Goal: Transaction & Acquisition: Book appointment/travel/reservation

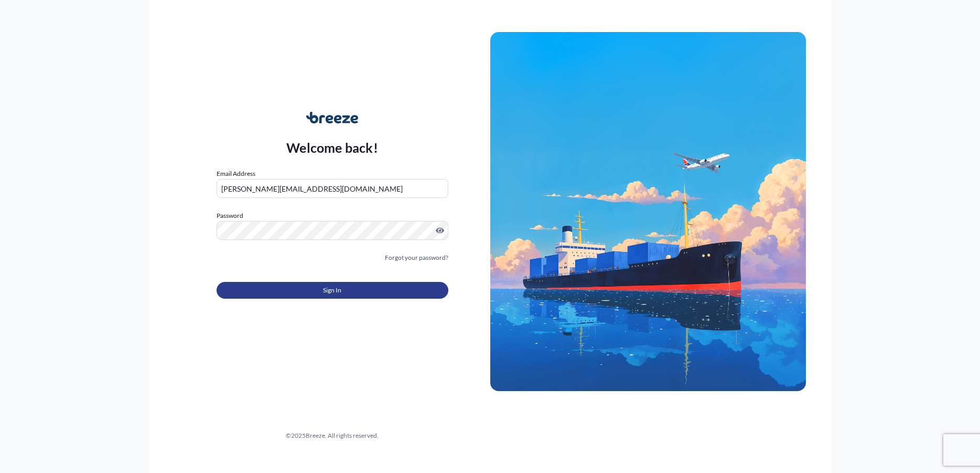
click at [319, 292] on button "Sign In" at bounding box center [333, 290] width 232 height 17
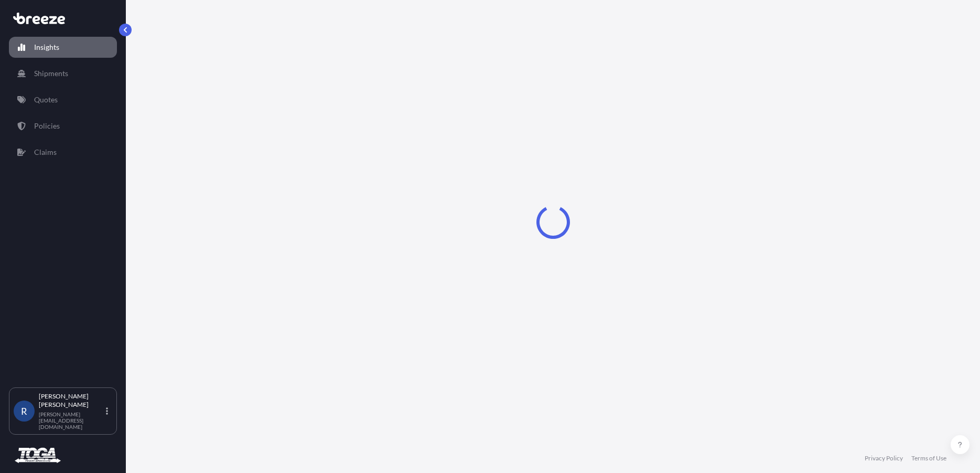
select select "2025"
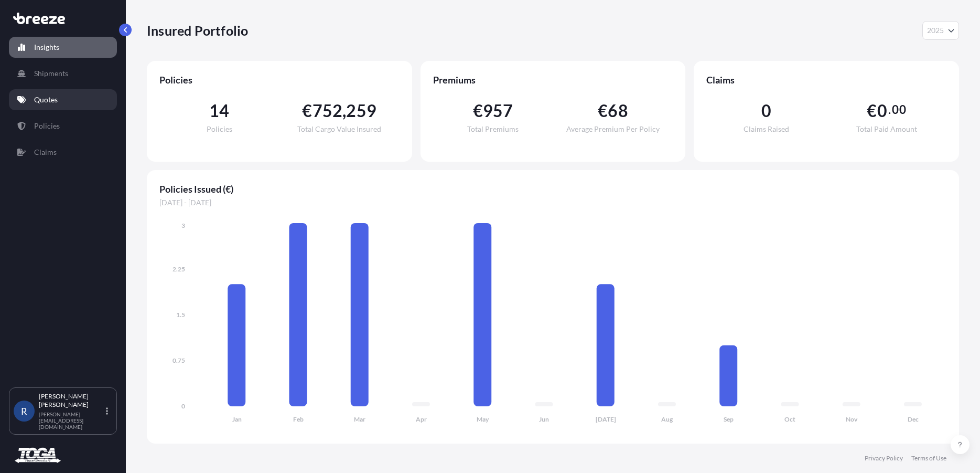
click at [39, 98] on p "Quotes" at bounding box center [46, 99] width 24 height 10
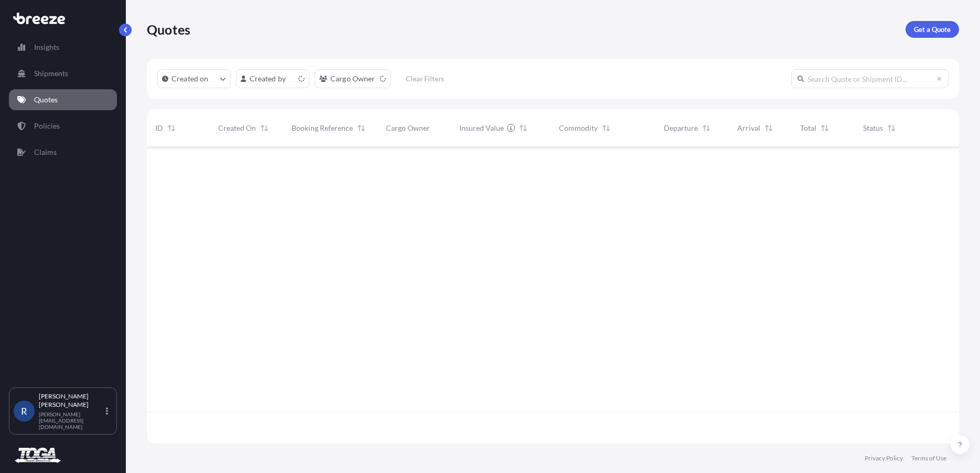
scroll to position [293, 804]
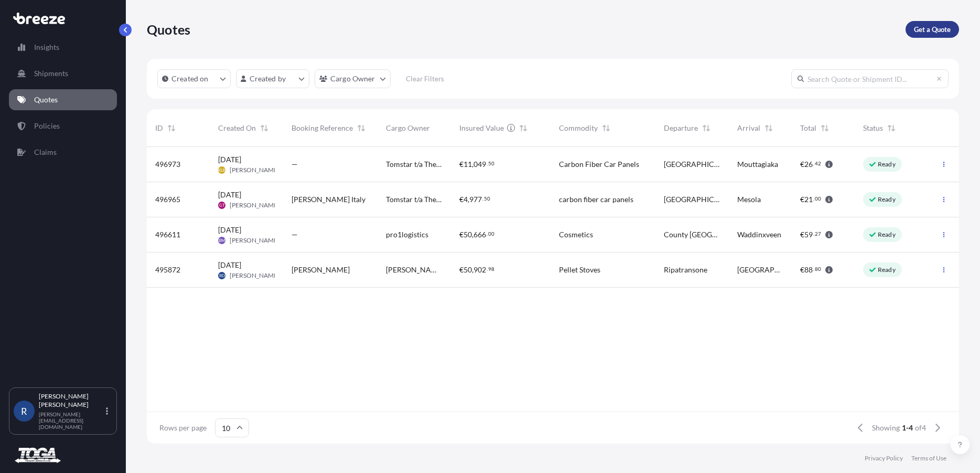
click at [926, 28] on p "Get a Quote" at bounding box center [932, 29] width 37 height 10
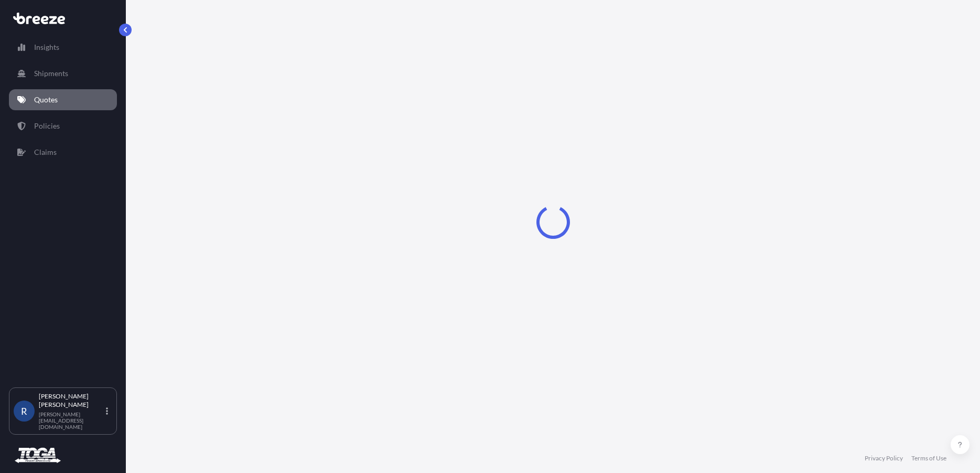
select select "Sea"
select select "1"
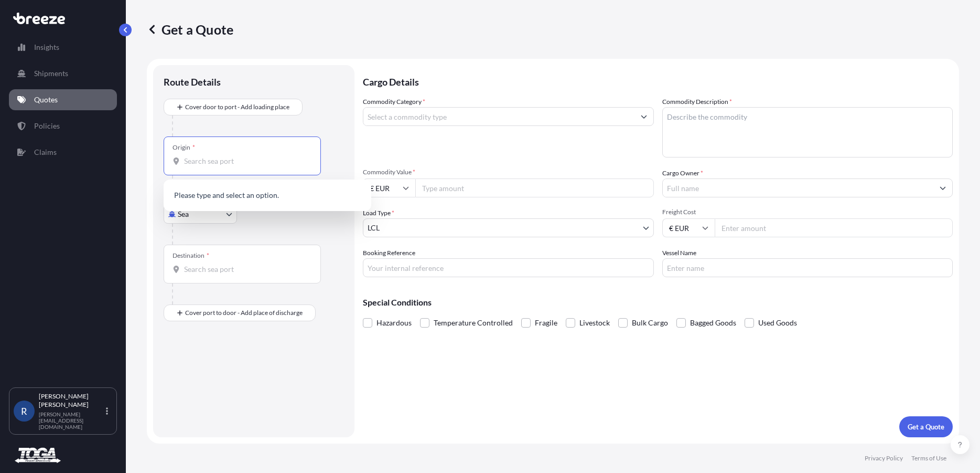
click at [193, 157] on input "Origin *" at bounding box center [246, 161] width 124 height 10
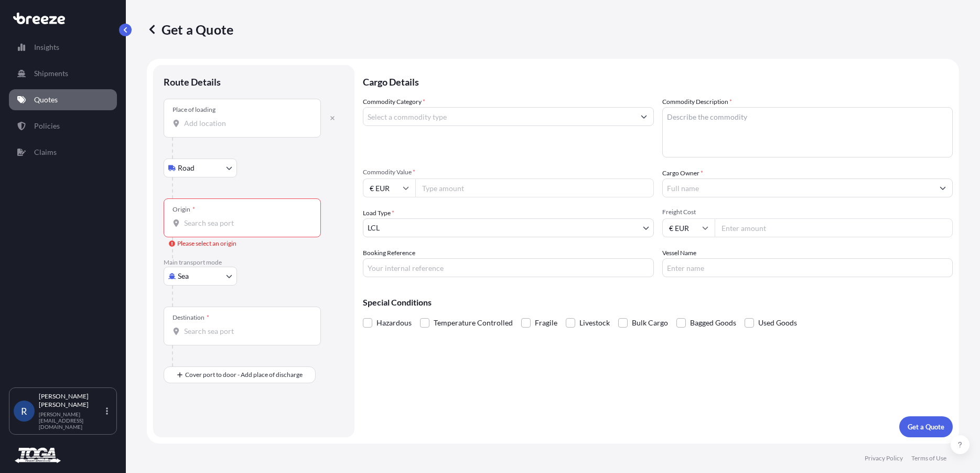
click at [216, 125] on input "Place of loading" at bounding box center [246, 123] width 124 height 10
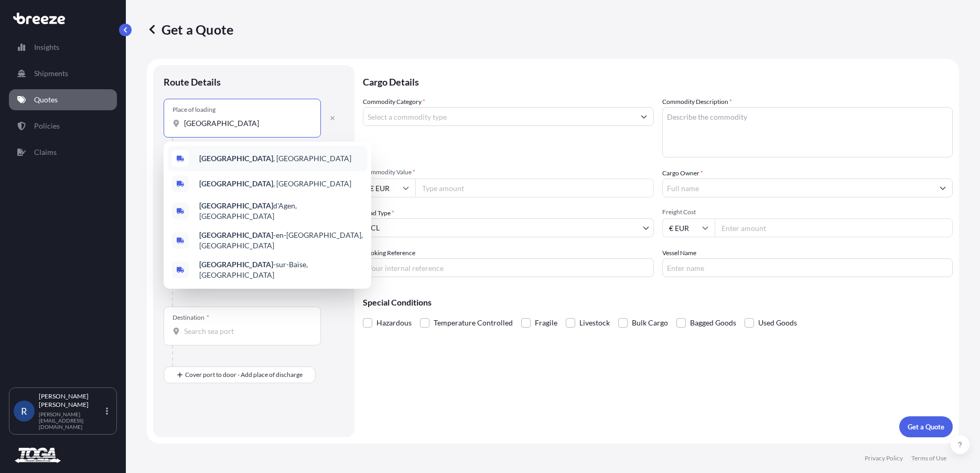
click at [209, 152] on div "Valence , France" at bounding box center [267, 158] width 199 height 25
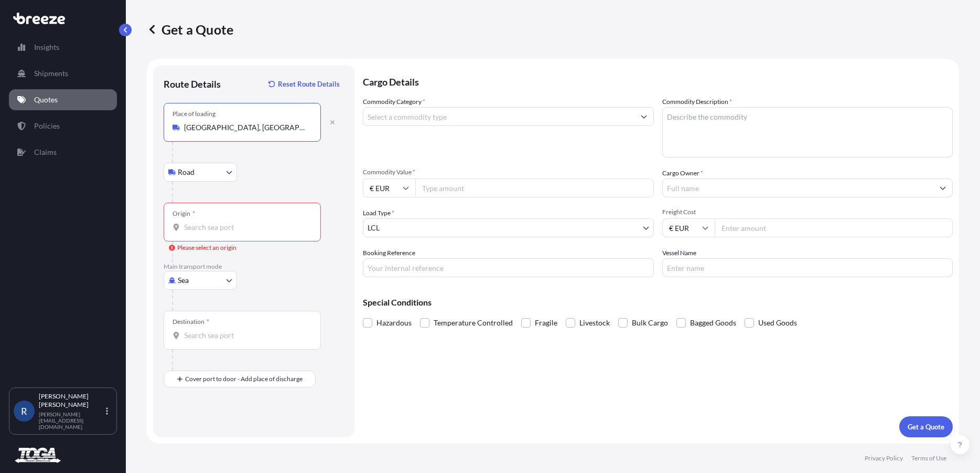
type input "Valence, France"
click at [222, 280] on body "5 options available. Insights Shipments Quotes Policies Claims R Robert Dickins…" at bounding box center [490, 236] width 980 height 473
click at [205, 345] on div "Road" at bounding box center [200, 345] width 65 height 19
select select "Road"
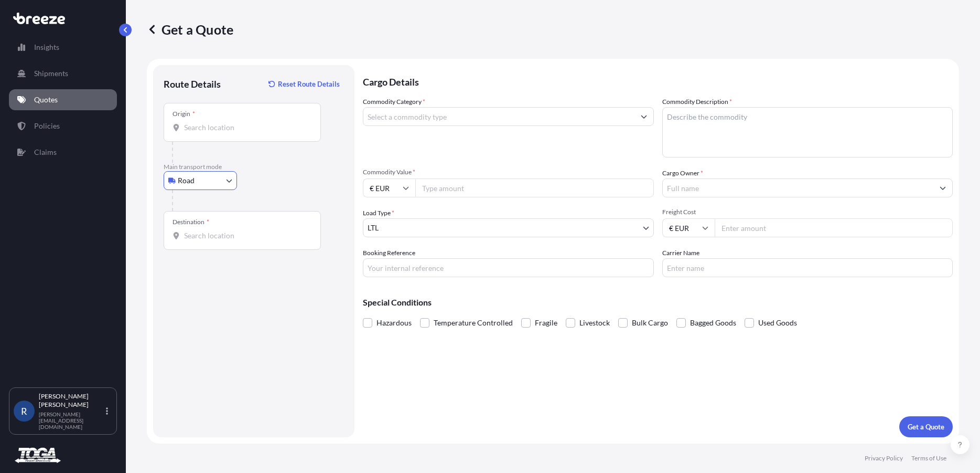
click at [229, 238] on input "Destination *" at bounding box center [246, 235] width 124 height 10
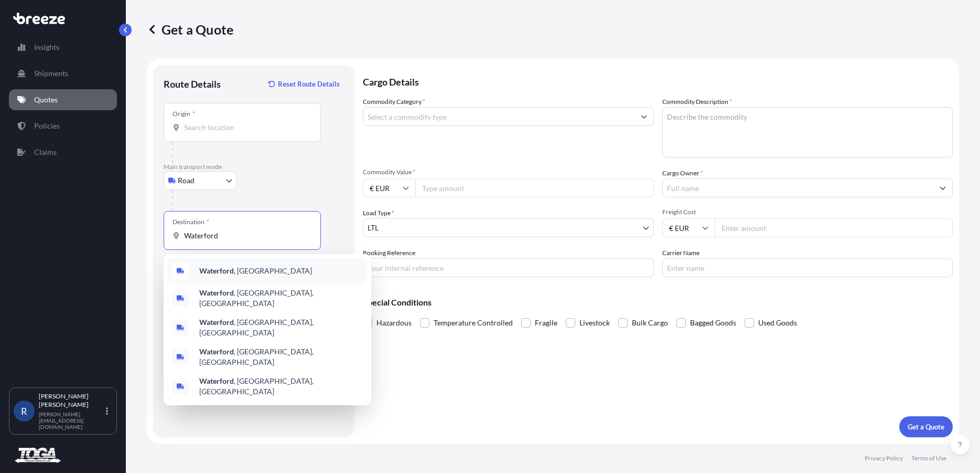
click at [247, 273] on span "Waterford , Ireland" at bounding box center [255, 270] width 113 height 10
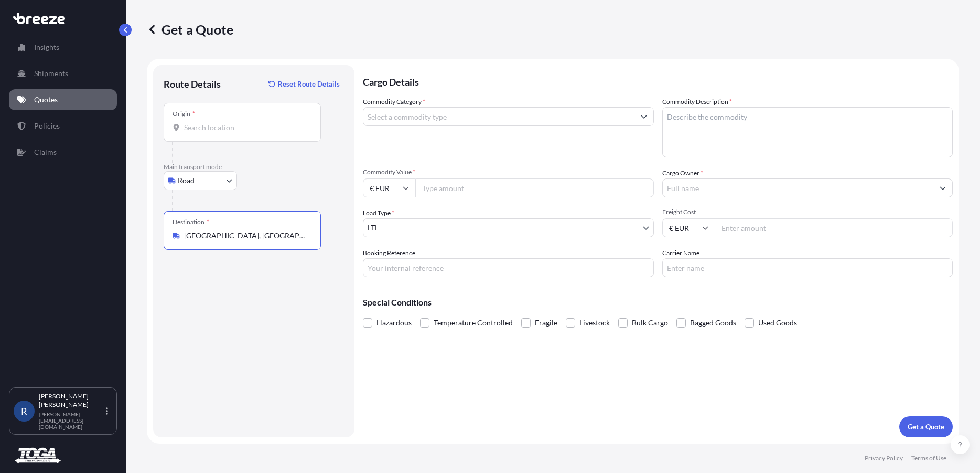
type input "Waterford, Ireland"
click at [456, 116] on input "Commodity Category *" at bounding box center [499, 116] width 271 height 19
drag, startPoint x: 425, startPoint y: 116, endPoint x: 232, endPoint y: 106, distance: 192.8
click at [364, 107] on input "processing" at bounding box center [499, 116] width 271 height 19
click at [653, 114] on button "Show suggestions" at bounding box center [644, 116] width 19 height 19
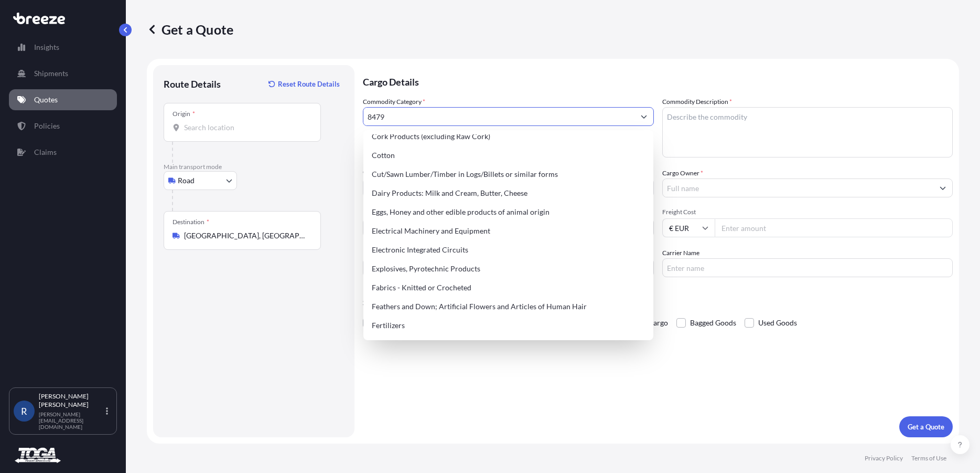
scroll to position [538, 0]
click at [459, 238] on div "Electrical Machinery and Equipment" at bounding box center [509, 228] width 282 height 19
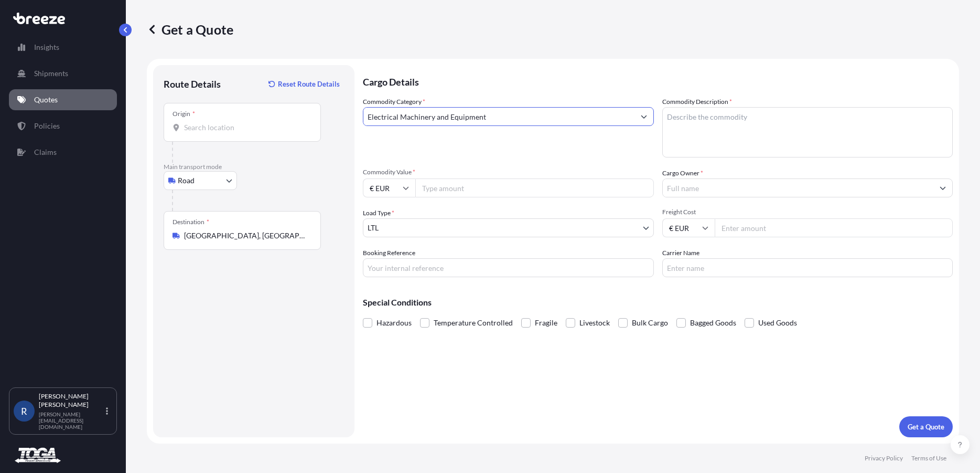
type input "Electrical Machinery and Equipment"
click at [681, 120] on textarea "Commodity Description *" at bounding box center [808, 132] width 291 height 50
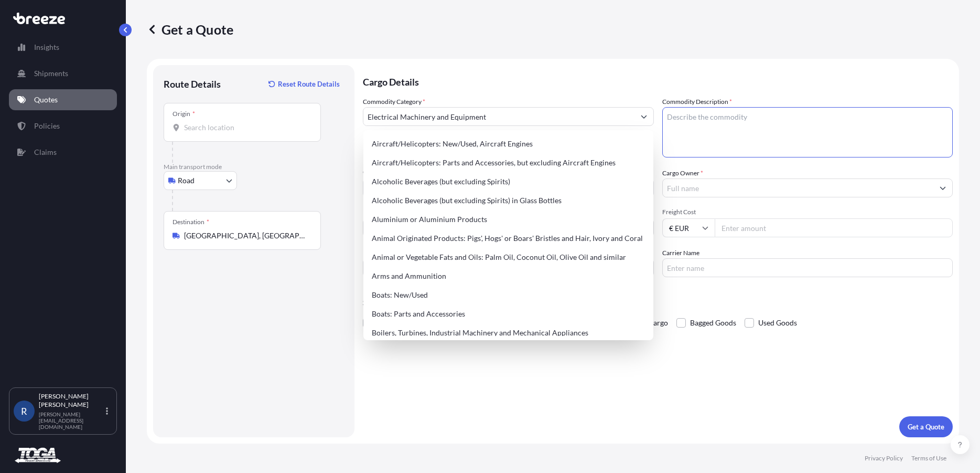
paste textarea "Tariff No: 8479 8200 00 – Processing Machinery"
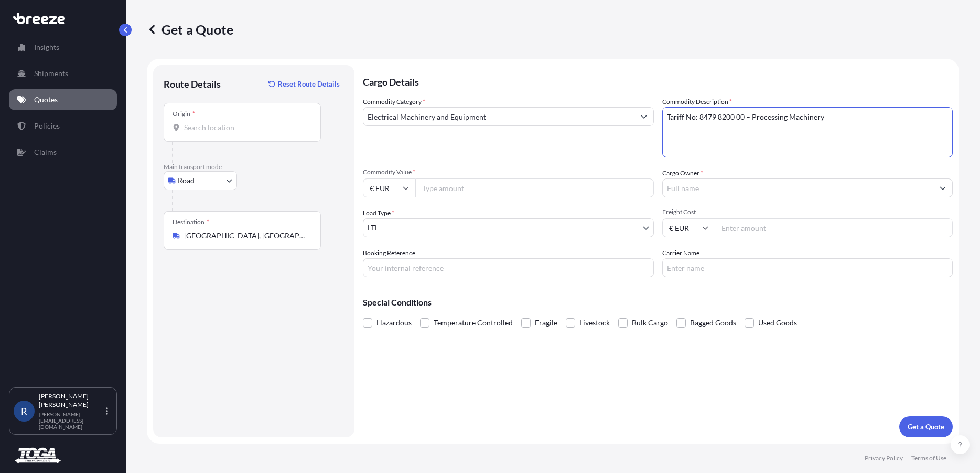
type textarea "Tariff No: 8479 8200 00 – Processing Machinery"
click at [412, 188] on input "€ EUR" at bounding box center [389, 187] width 52 height 19
click at [394, 233] on div "£ GBP" at bounding box center [389, 239] width 44 height 20
type input "£ GBP"
click at [442, 187] on input "Commodity Value *" at bounding box center [534, 187] width 239 height 19
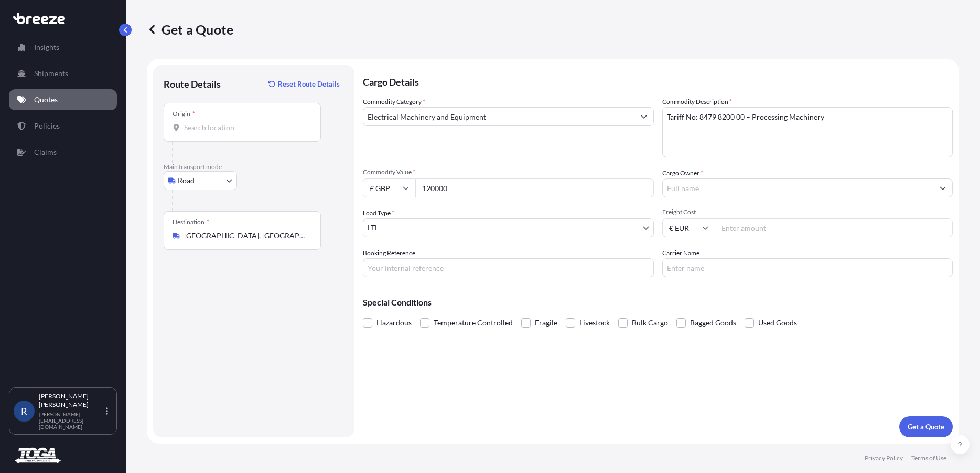
type input "120000"
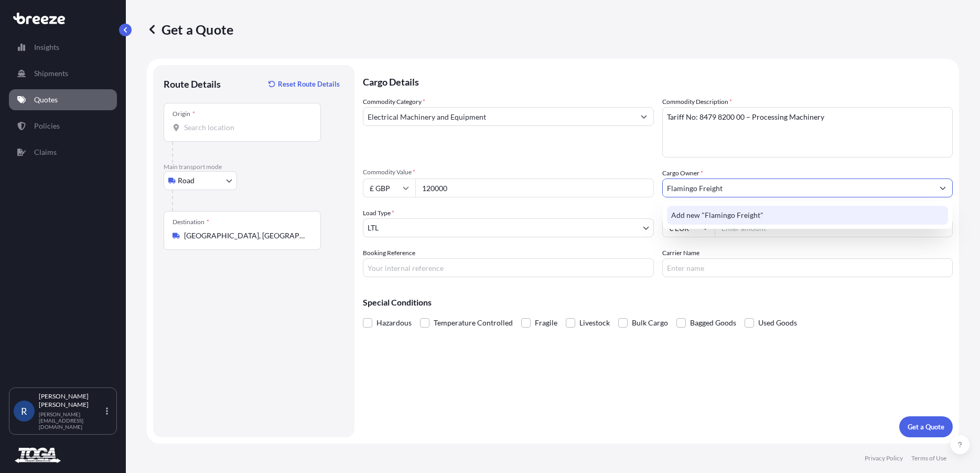
click at [730, 223] on div "Add new "Flamingo Freight"" at bounding box center [808, 215] width 282 height 19
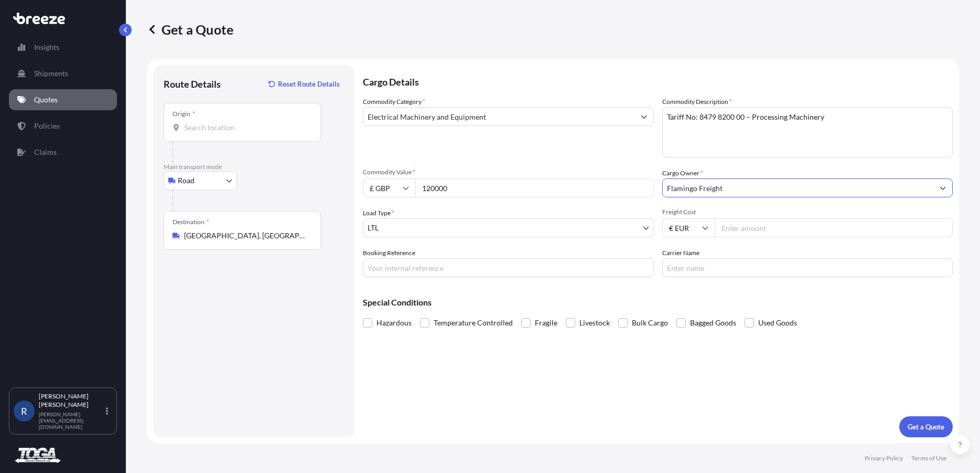
type input "Flamingo Freight"
click at [430, 270] on input "Booking Reference" at bounding box center [508, 267] width 291 height 19
type input "[PERSON_NAME] Quote"
type input "Toga Freight Services Ltd"
click at [700, 225] on input "€ EUR" at bounding box center [689, 227] width 52 height 19
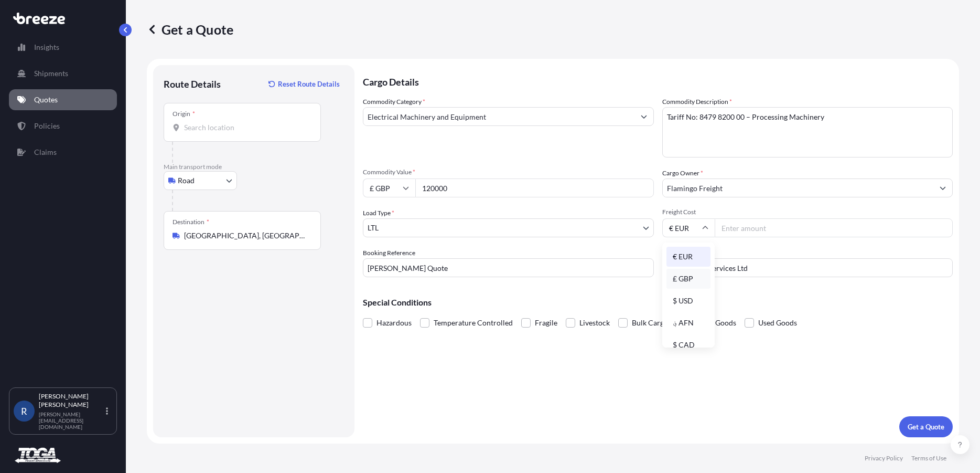
click at [695, 276] on div "£ GBP" at bounding box center [689, 279] width 44 height 20
type input "£ GBP"
click at [751, 230] on input "Freight Cost" at bounding box center [834, 227] width 239 height 19
type input "500"
click at [925, 426] on p "Get a Quote" at bounding box center [926, 426] width 37 height 10
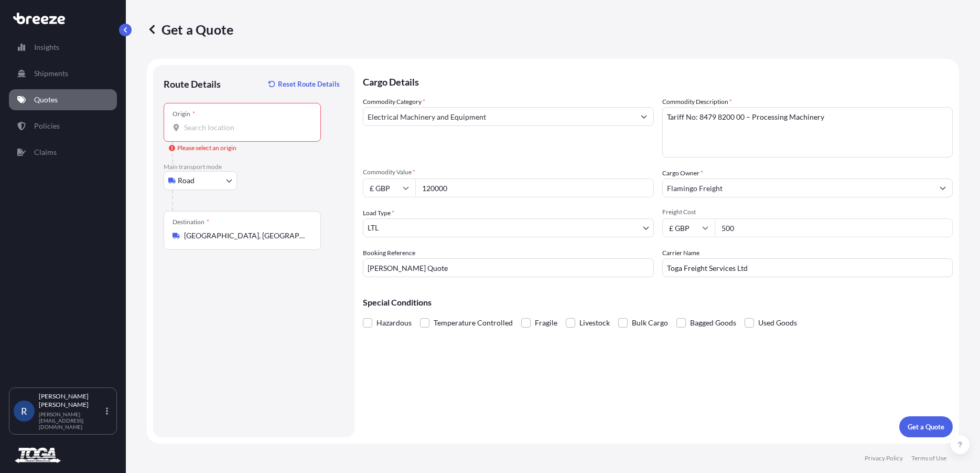
click at [238, 131] on input "Origin * Please select an origin" at bounding box center [246, 127] width 124 height 10
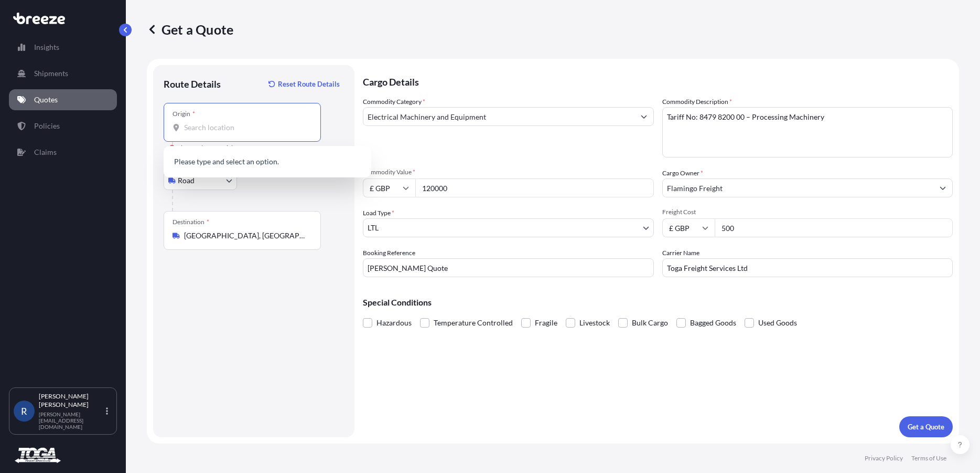
click at [241, 337] on div "Route Details Reset Route Details Place of loading Road Road Rail Origin * Plea…" at bounding box center [254, 251] width 180 height 351
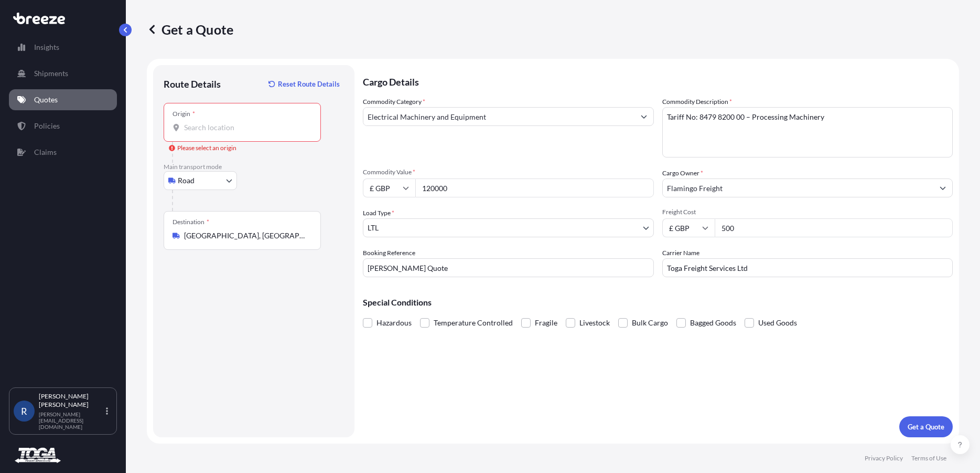
click at [226, 129] on input "Origin * Please select an origin" at bounding box center [246, 127] width 124 height 10
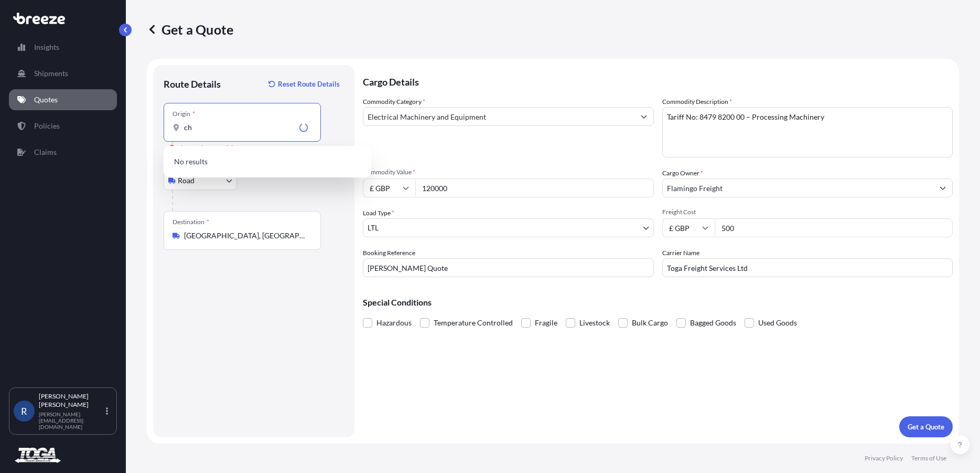
type input "c"
click at [195, 218] on div "Destination *" at bounding box center [191, 222] width 37 height 8
click at [195, 230] on input "Waterford, Ireland" at bounding box center [246, 235] width 124 height 10
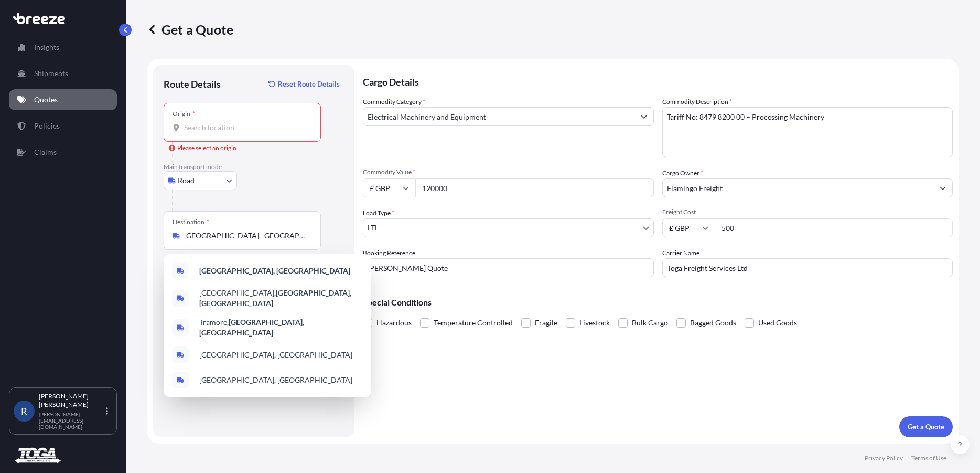
click at [278, 189] on div "Road Sea Air Road Rail" at bounding box center [254, 180] width 180 height 19
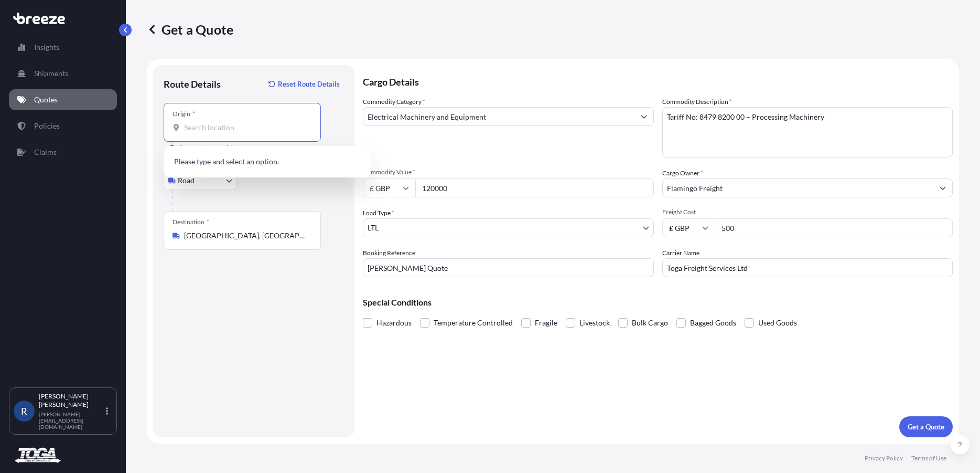
click at [220, 127] on input "Origin * Please select an origin" at bounding box center [246, 127] width 124 height 10
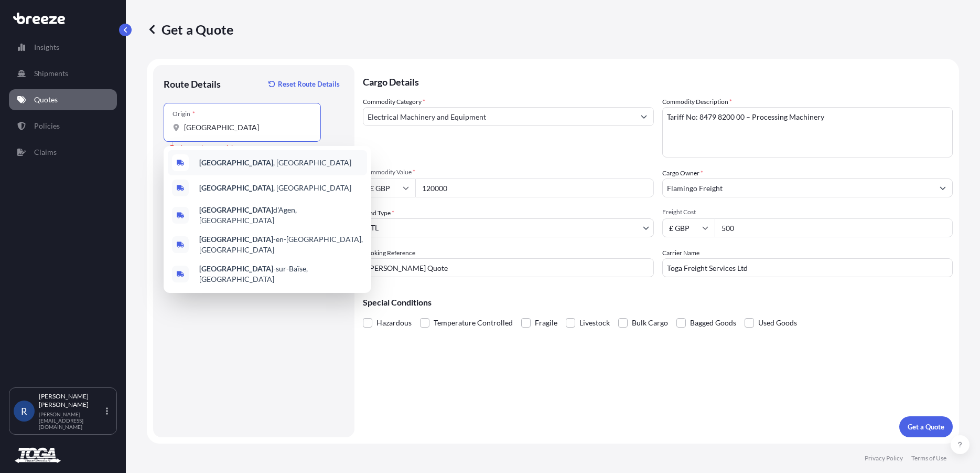
click at [226, 158] on span "Valence , France" at bounding box center [275, 162] width 152 height 10
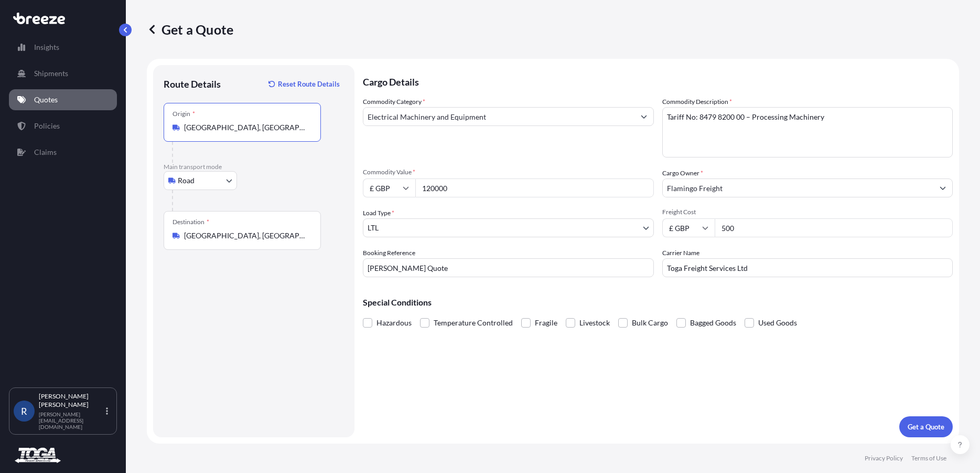
type input "Valence, France"
click at [212, 345] on div "Route Details Reset Route Details Place of loading Road Road Rail Origin * Vale…" at bounding box center [254, 251] width 180 height 351
click at [926, 428] on p "Get a Quote" at bounding box center [926, 426] width 37 height 10
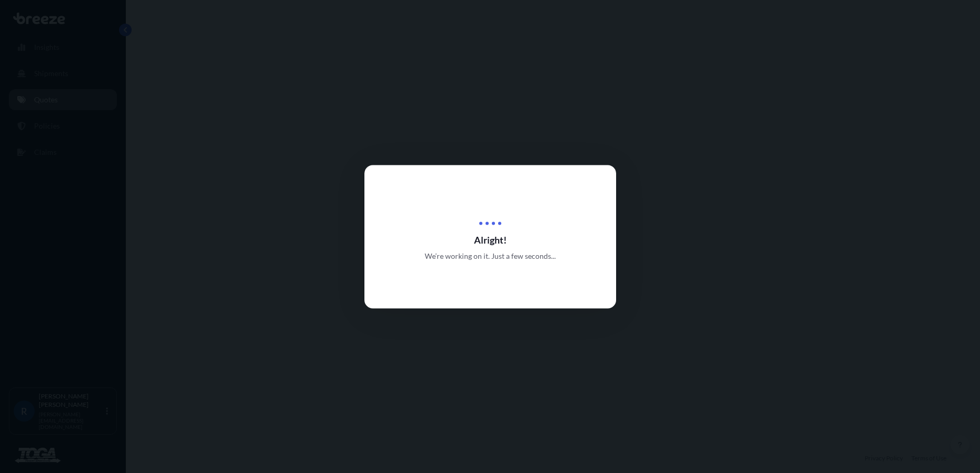
select select "Road"
select select "1"
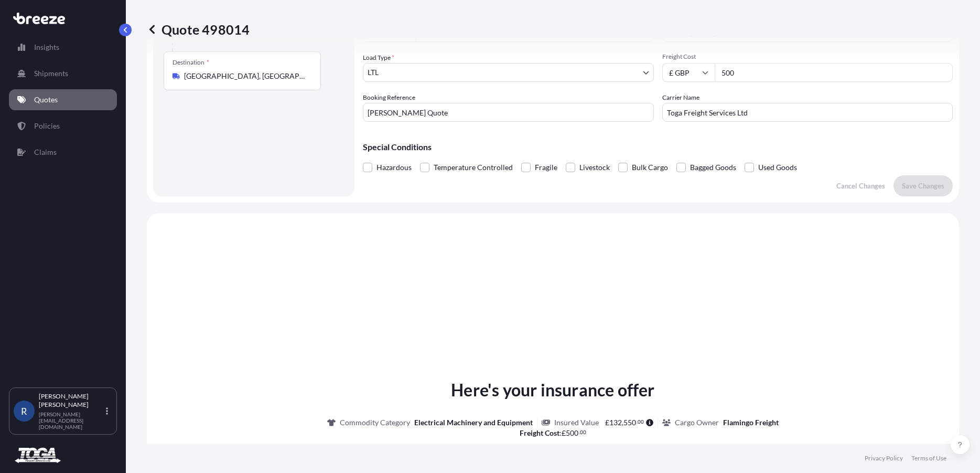
scroll to position [136, 0]
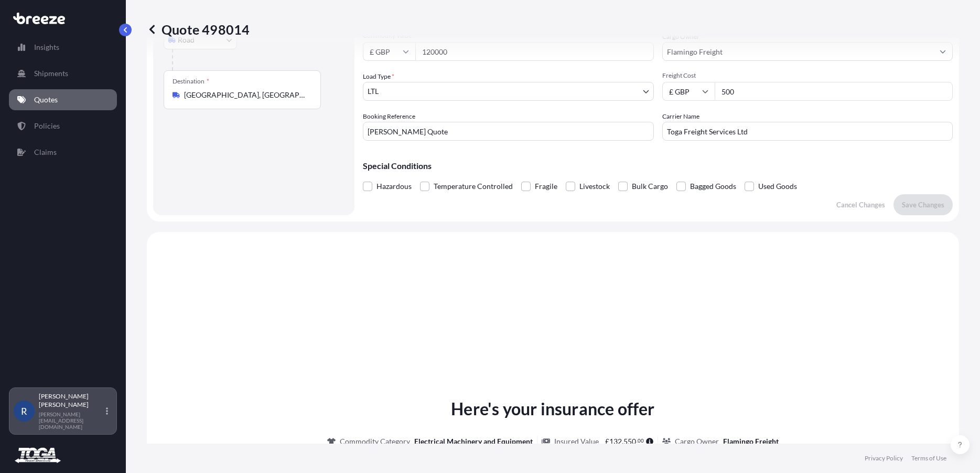
click at [80, 409] on p "Robert Dickinson" at bounding box center [71, 400] width 65 height 17
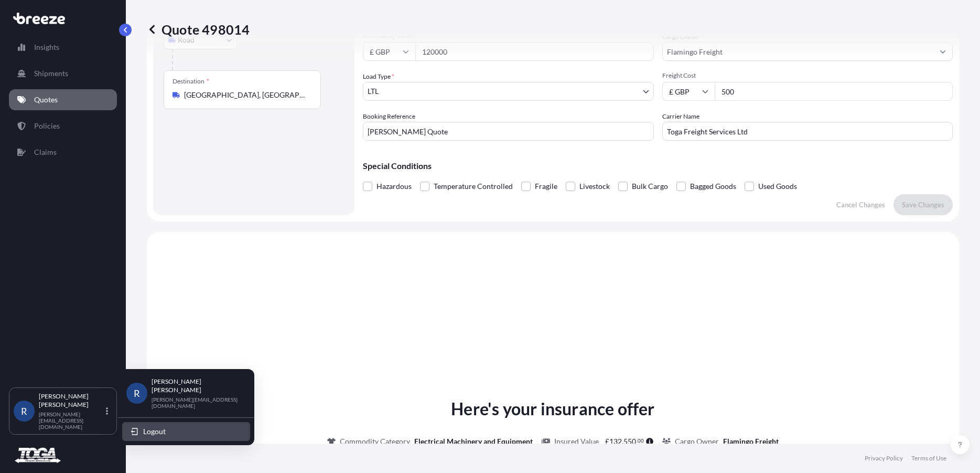
click at [164, 422] on button "Logout" at bounding box center [186, 431] width 128 height 19
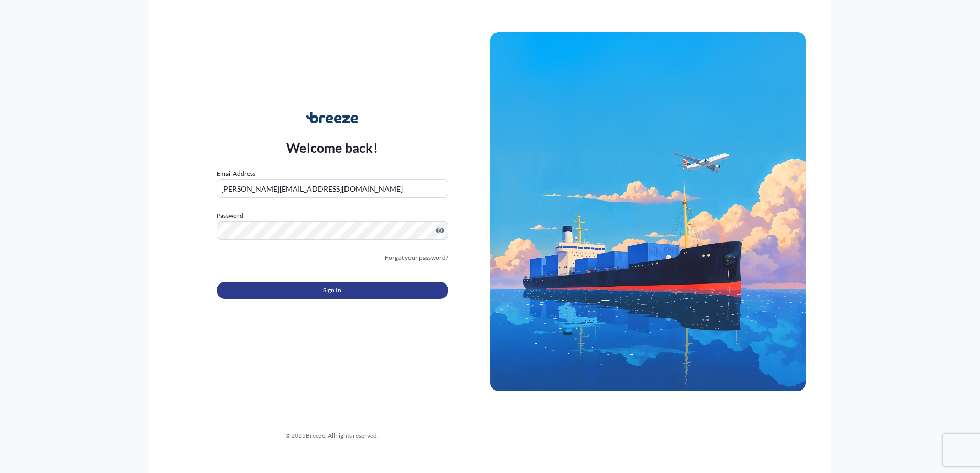
click at [358, 291] on button "Sign In" at bounding box center [333, 290] width 232 height 17
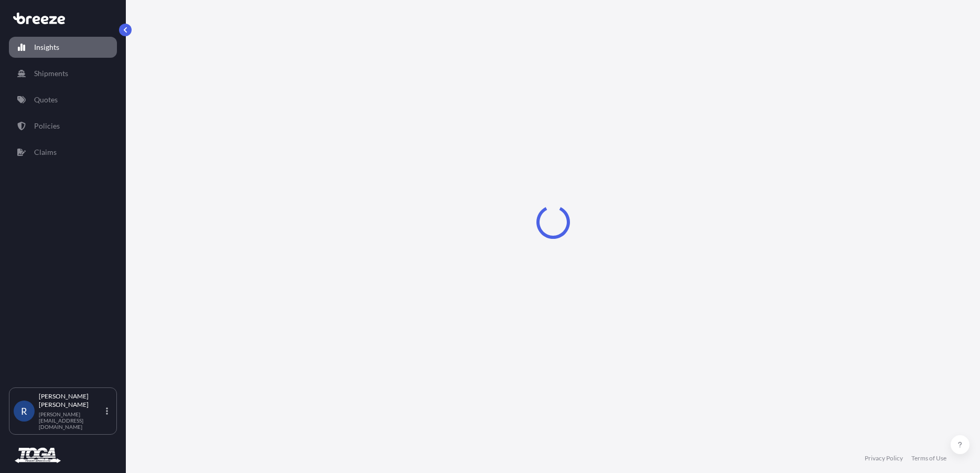
select select "2025"
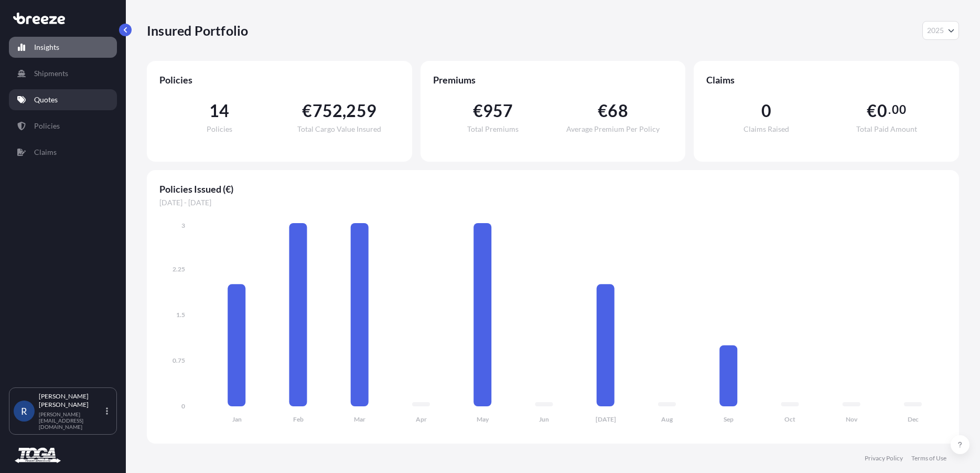
click at [32, 101] on link "Quotes" at bounding box center [63, 99] width 108 height 21
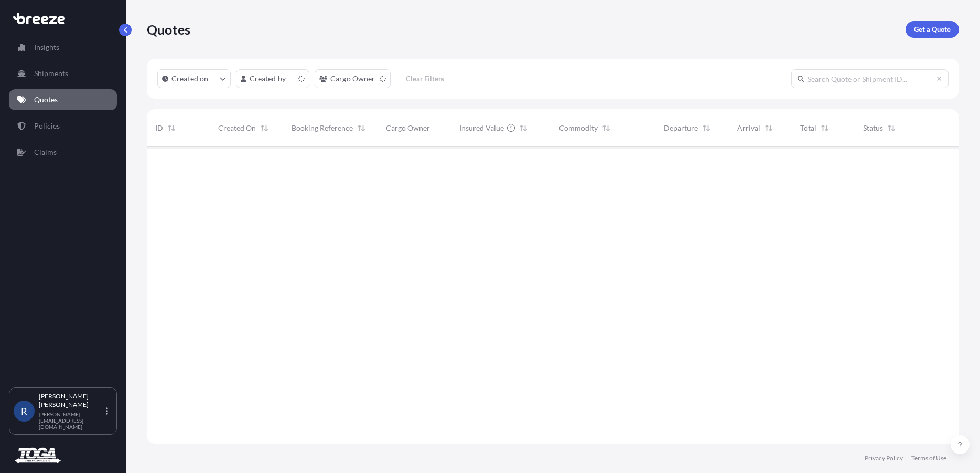
scroll to position [293, 804]
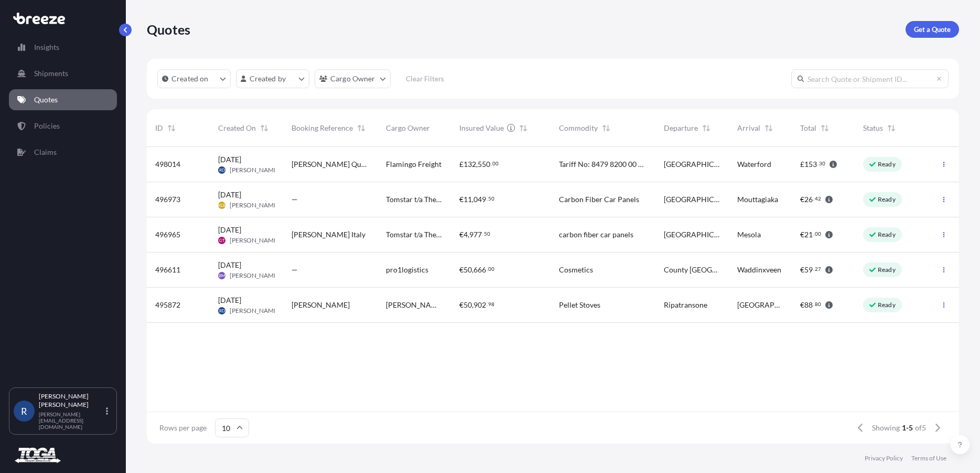
click at [383, 307] on div "[PERSON_NAME] Pellet Stoves" at bounding box center [414, 304] width 73 height 35
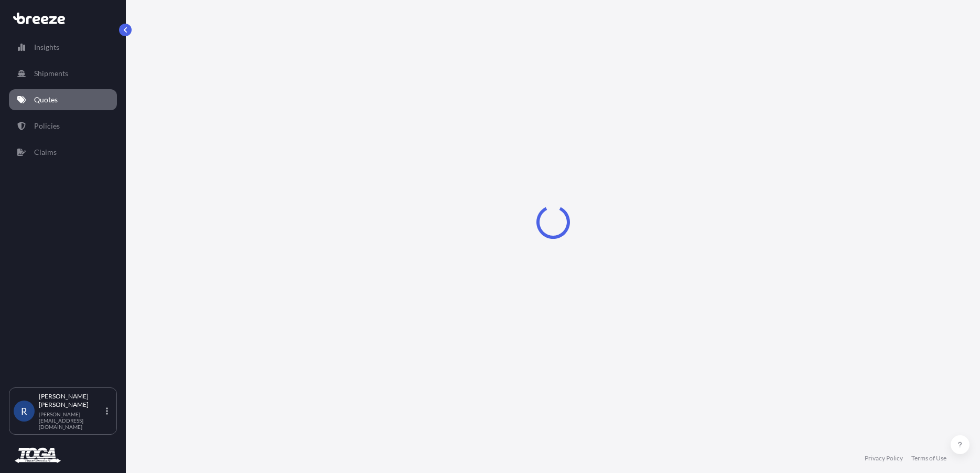
select select "Road"
select select "1"
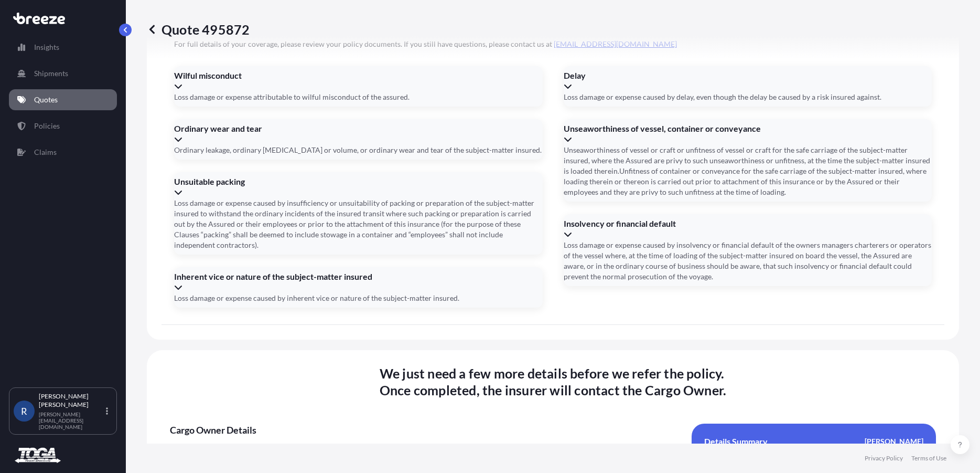
scroll to position [1287, 0]
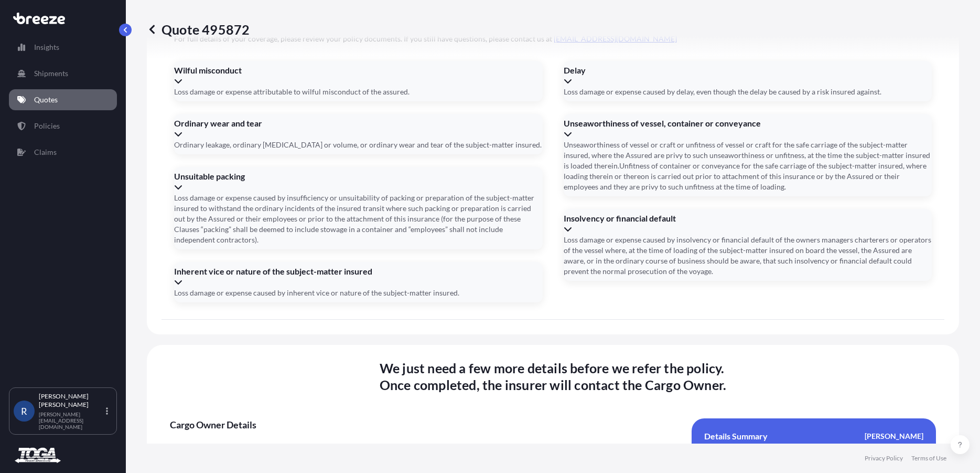
click at [469, 454] on input "Address *" at bounding box center [552, 463] width 247 height 19
click at [452, 454] on input "Address *" at bounding box center [552, 463] width 247 height 19
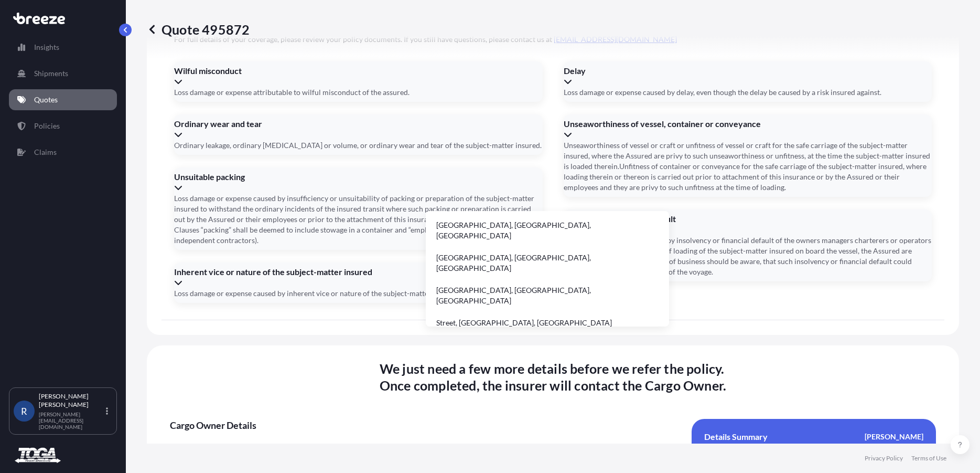
scroll to position [0, 6]
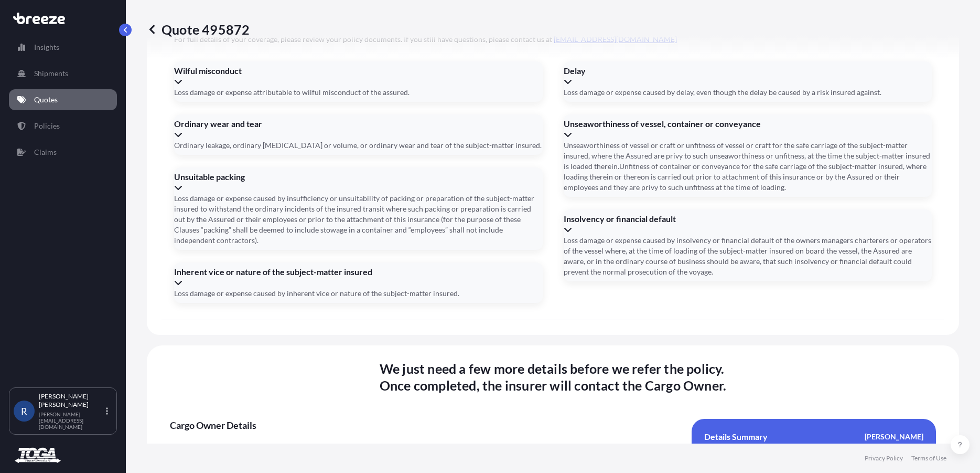
click at [484, 454] on input "[STREET_ADDRESS]" at bounding box center [552, 463] width 247 height 19
click at [465, 454] on input "[STREET_ADDRESS]" at bounding box center [552, 463] width 247 height 19
click at [496, 225] on li "Castlelost, [GEOGRAPHIC_DATA], [GEOGRAPHIC_DATA], [GEOGRAPHIC_DATA]" at bounding box center [547, 230] width 235 height 30
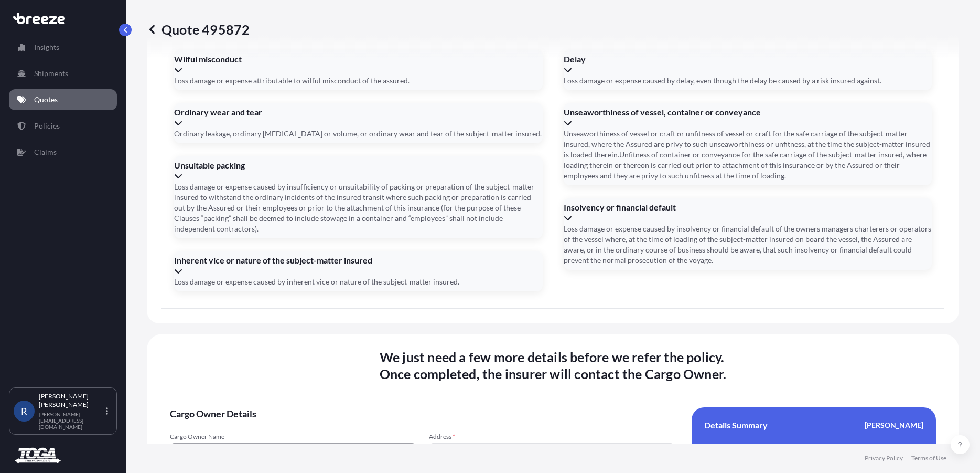
type input "Castlelost, Co. [STREET_ADDRESS]"
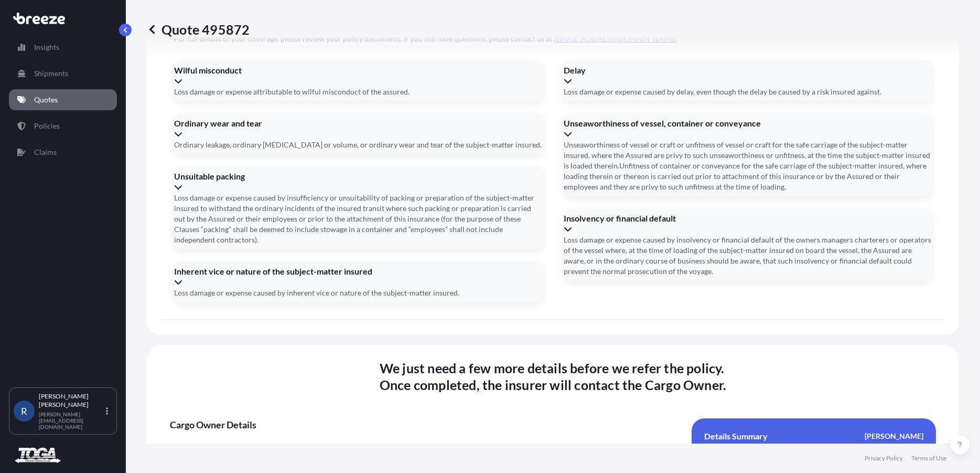
paste input "[PERSON_NAME] <[EMAIL_ADDRESS][DOMAIN_NAME]>"
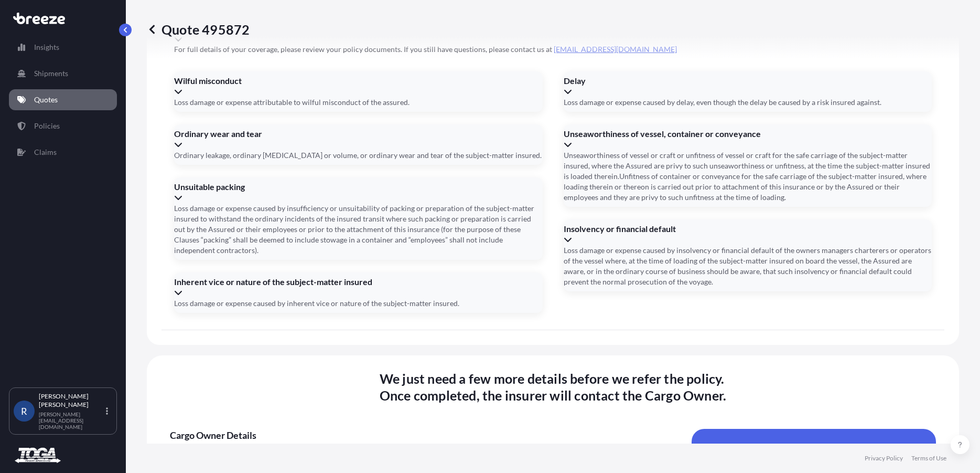
scroll to position [1297, 0]
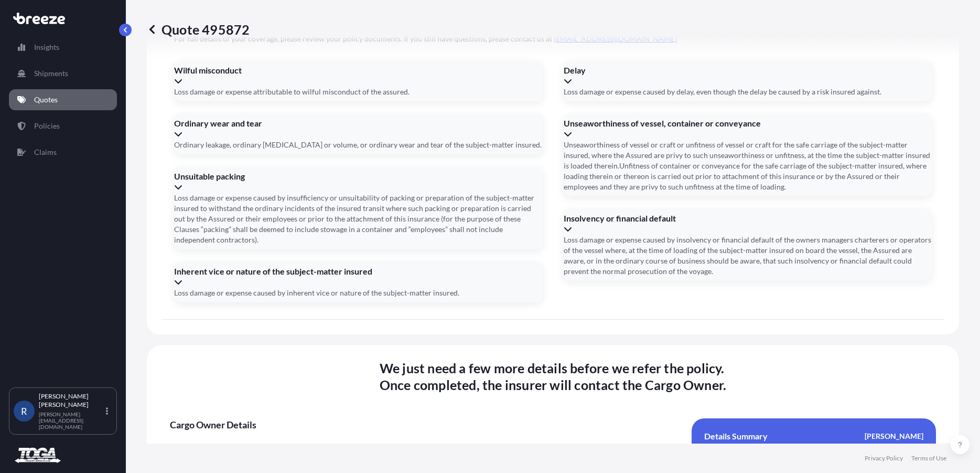
drag, startPoint x: 223, startPoint y: 229, endPoint x: 12, endPoint y: 212, distance: 211.6
type input "[EMAIL_ADDRESS][DOMAIN_NAME]"
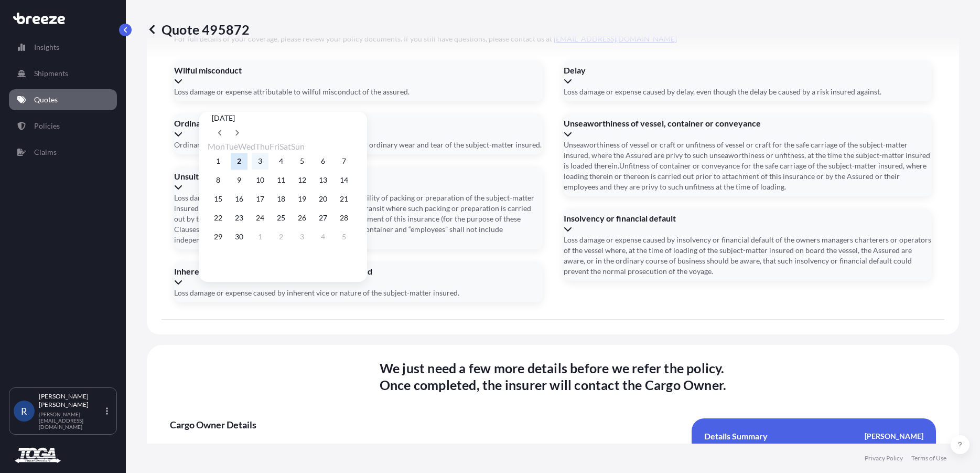
click at [265, 161] on button "3" at bounding box center [260, 161] width 17 height 17
type input "[DATE]"
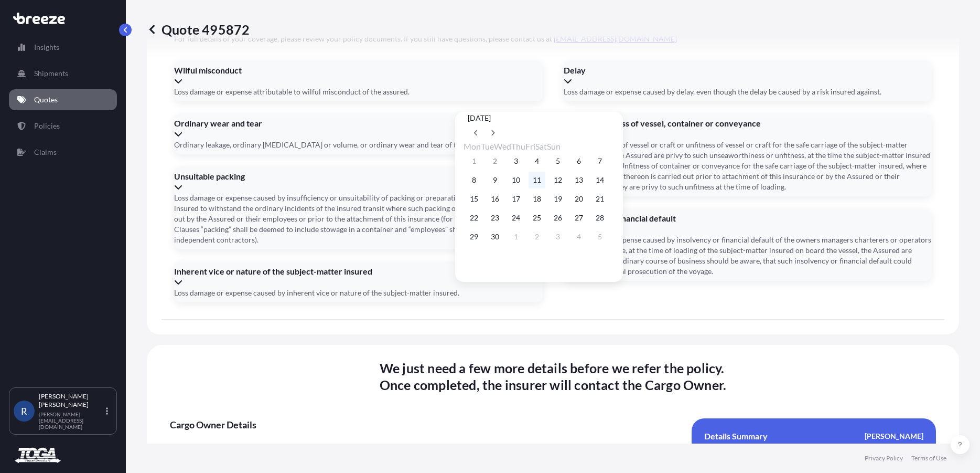
click at [542, 180] on button "11" at bounding box center [537, 180] width 17 height 17
type input "[DATE]"
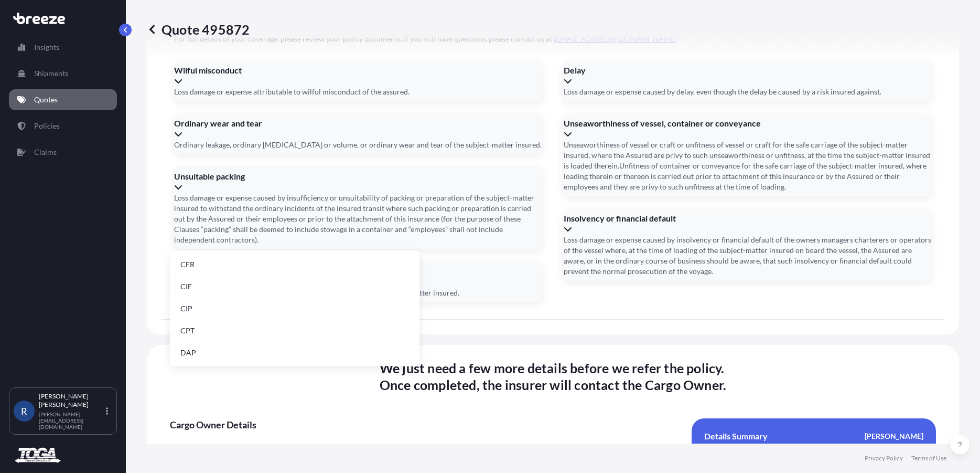
click at [199, 285] on li "EXW" at bounding box center [294, 285] width 241 height 20
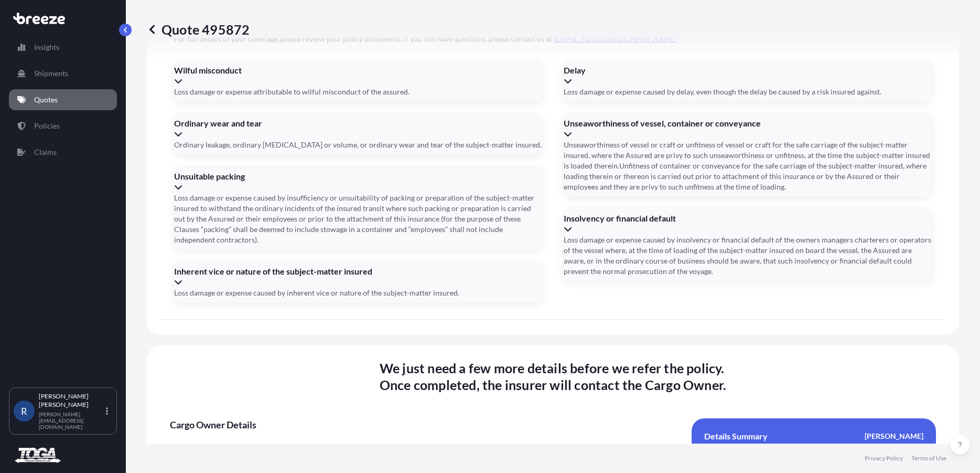
type input "TOGA"
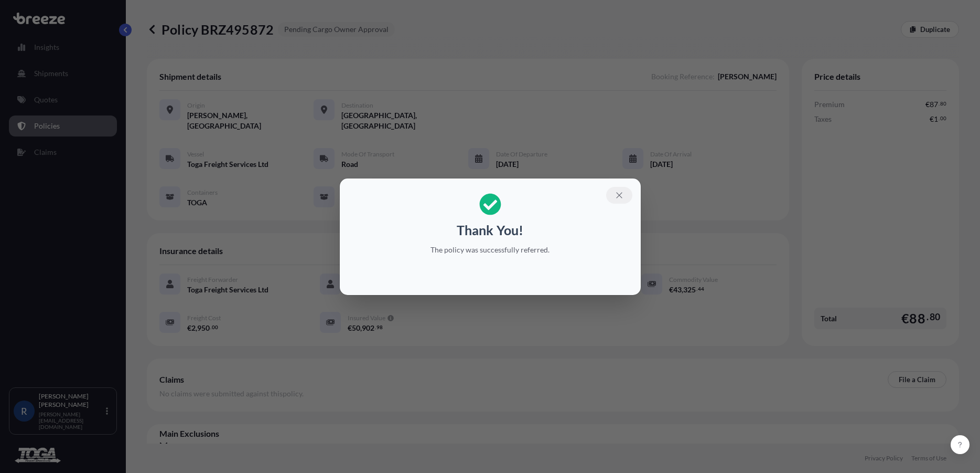
click at [618, 192] on icon "button" at bounding box center [619, 194] width 9 height 9
